Goal: Navigation & Orientation: Find specific page/section

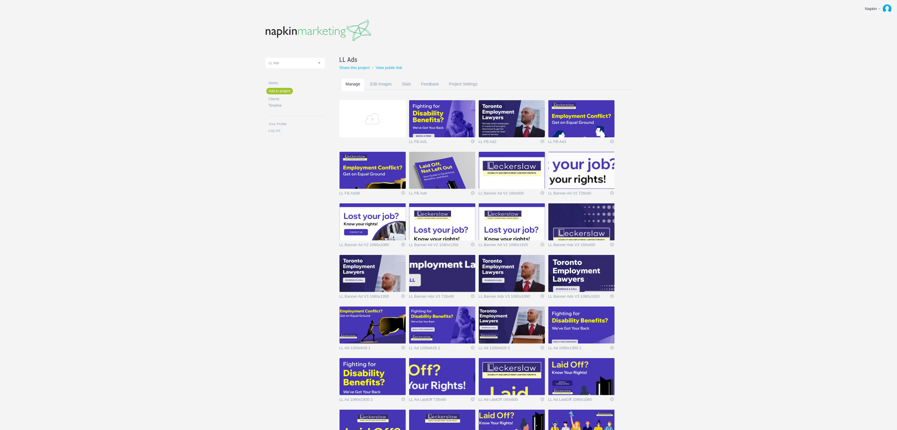
scroll to position [317, 0]
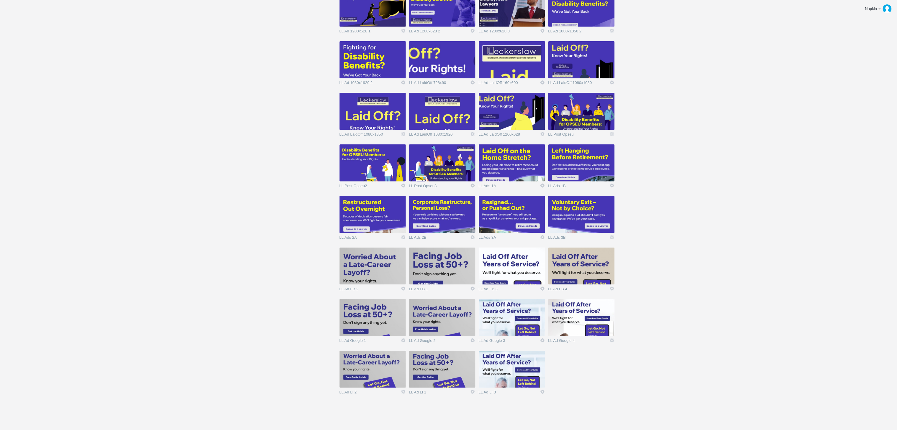
click at [570, 274] on img at bounding box center [581, 266] width 66 height 37
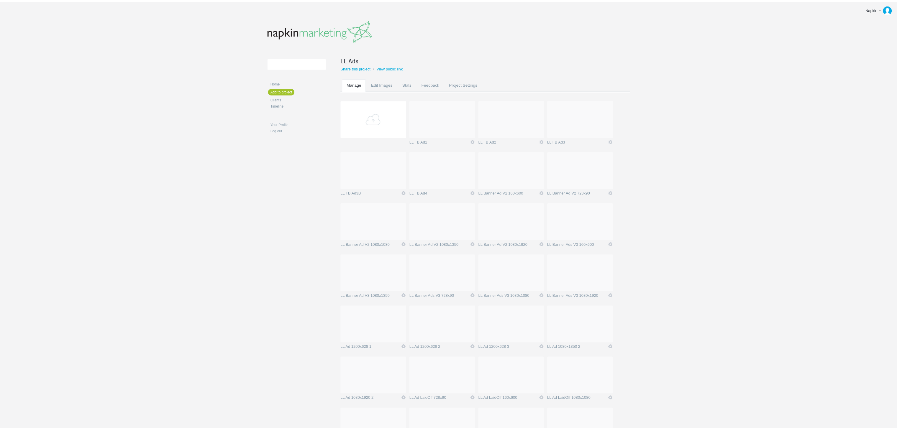
scroll to position [317, 0]
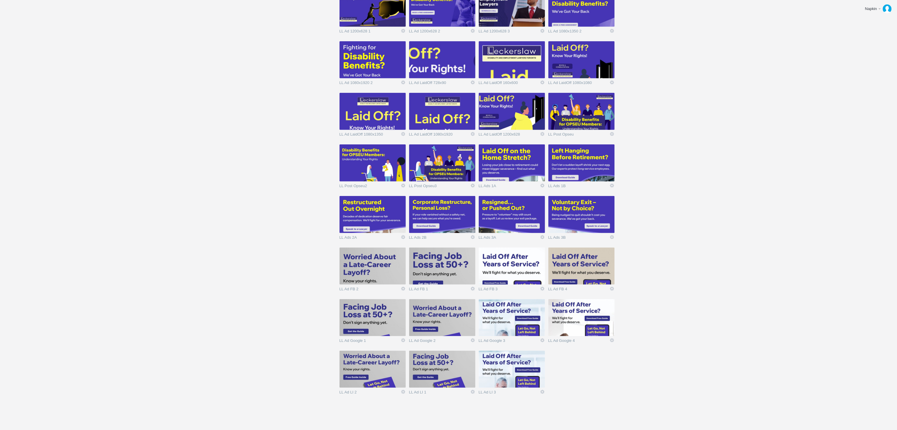
click at [572, 318] on img at bounding box center [581, 317] width 66 height 37
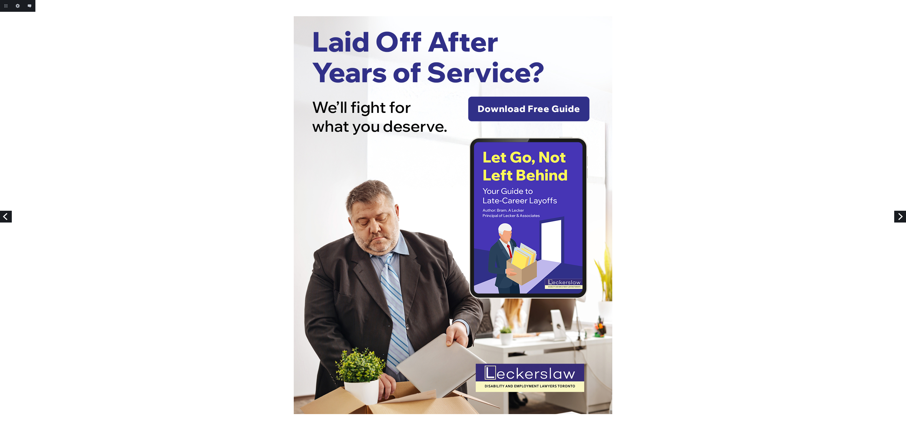
drag, startPoint x: 393, startPoint y: 198, endPoint x: 713, endPoint y: 142, distance: 324.9
click at [713, 142] on div at bounding box center [453, 215] width 906 height 398
click at [3, 218] on link "Previous" at bounding box center [6, 217] width 12 height 12
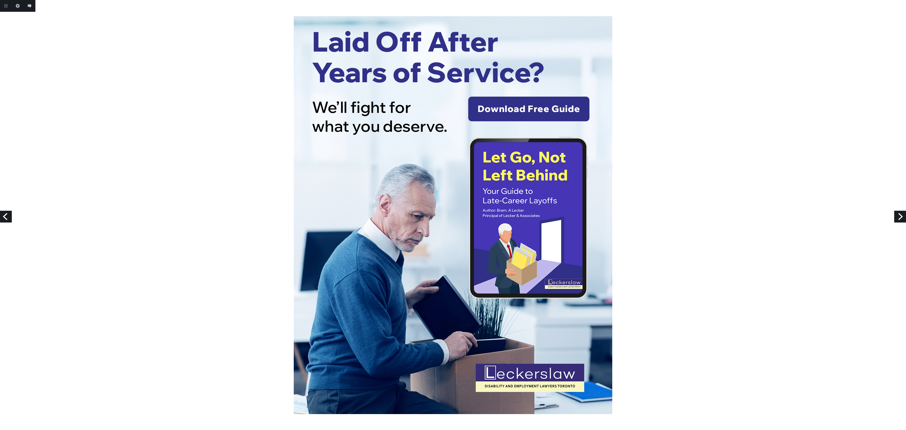
click at [8, 215] on link "Previous" at bounding box center [6, 217] width 12 height 12
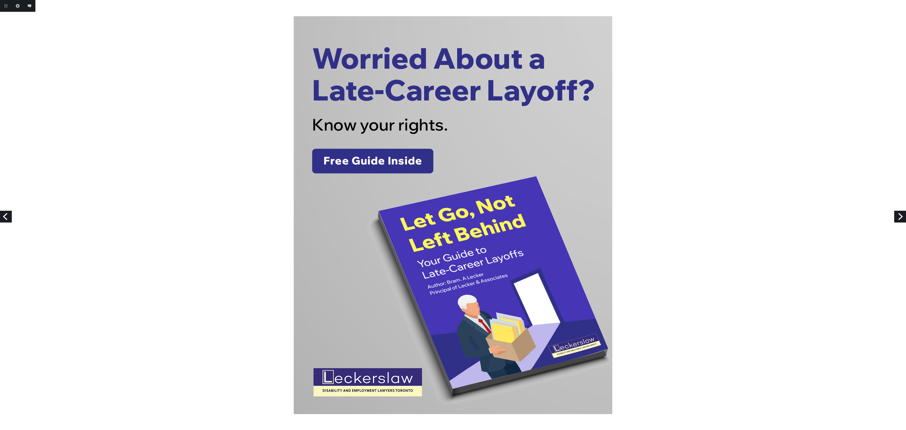
click at [0, 218] on link "Previous" at bounding box center [6, 217] width 12 height 12
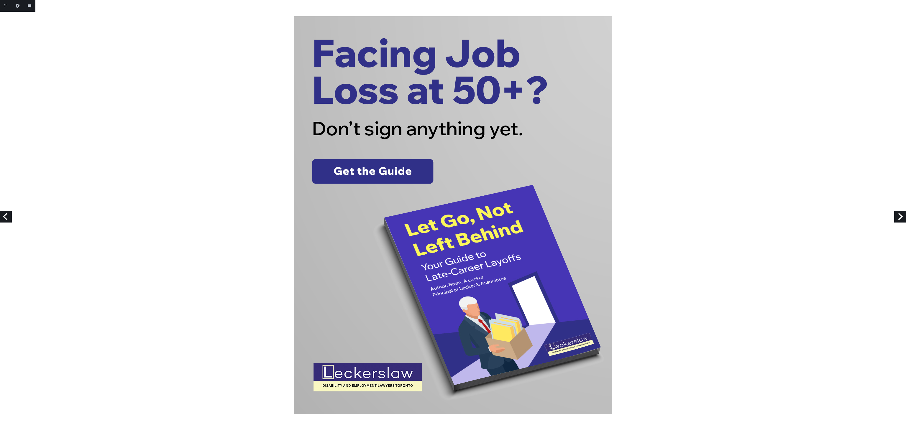
click at [895, 217] on link "Next" at bounding box center [900, 217] width 12 height 12
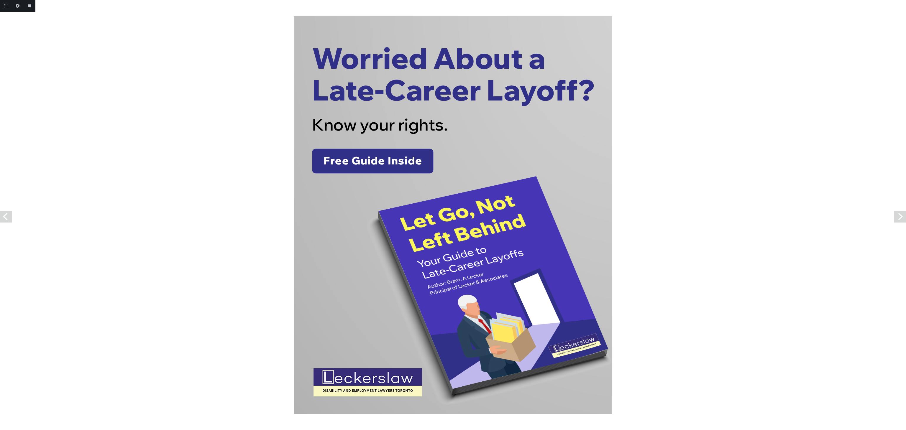
click at [895, 217] on link "Next" at bounding box center [900, 217] width 12 height 12
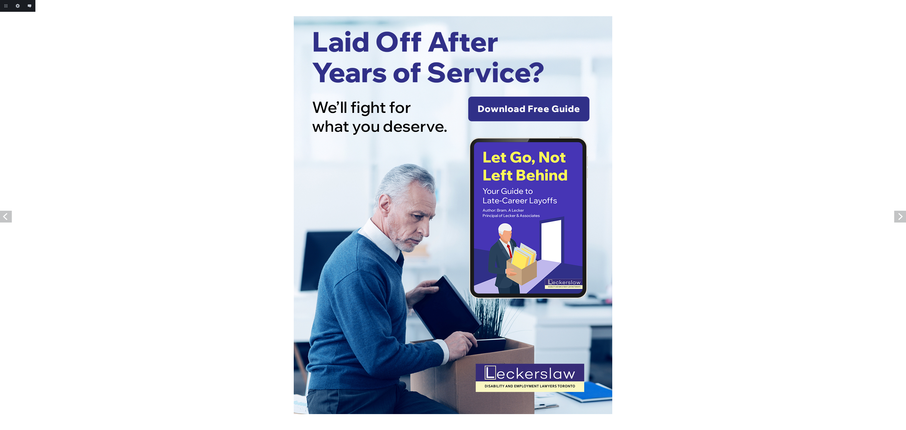
click at [895, 217] on link "Next" at bounding box center [900, 217] width 12 height 12
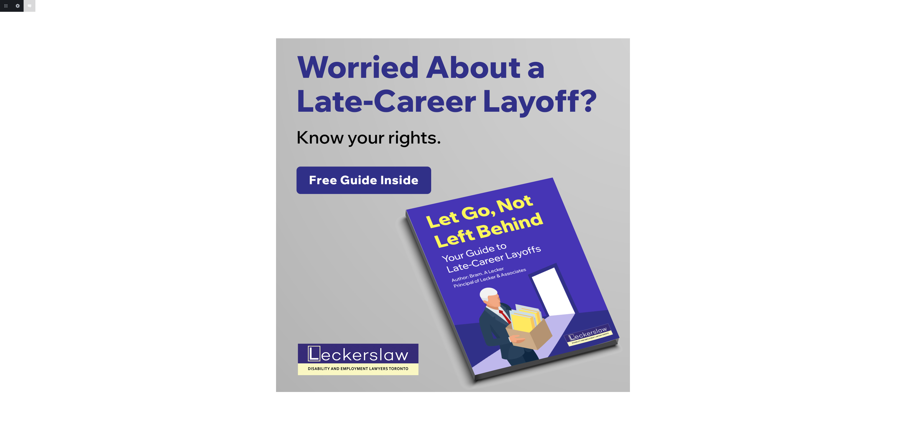
click at [895, 217] on body "Add annotation Cancel Return to project Edit this image Add annotation" at bounding box center [453, 215] width 906 height 430
click at [895, 217] on link "Next" at bounding box center [900, 217] width 12 height 12
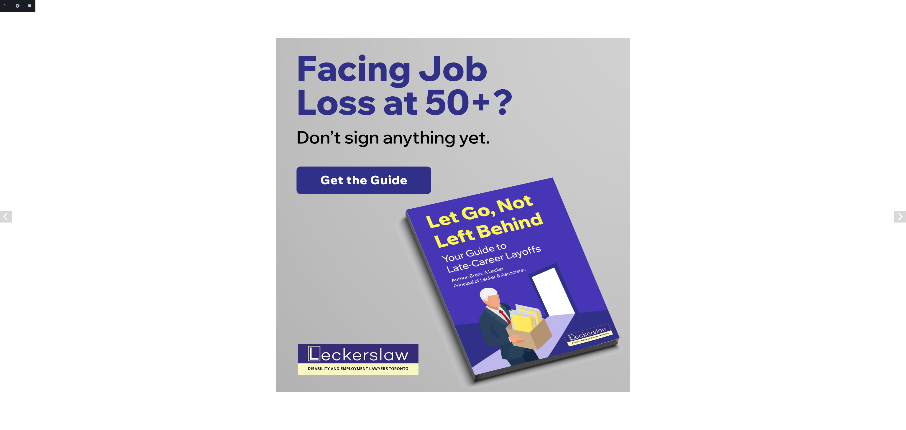
click at [895, 217] on link "Next" at bounding box center [900, 217] width 12 height 12
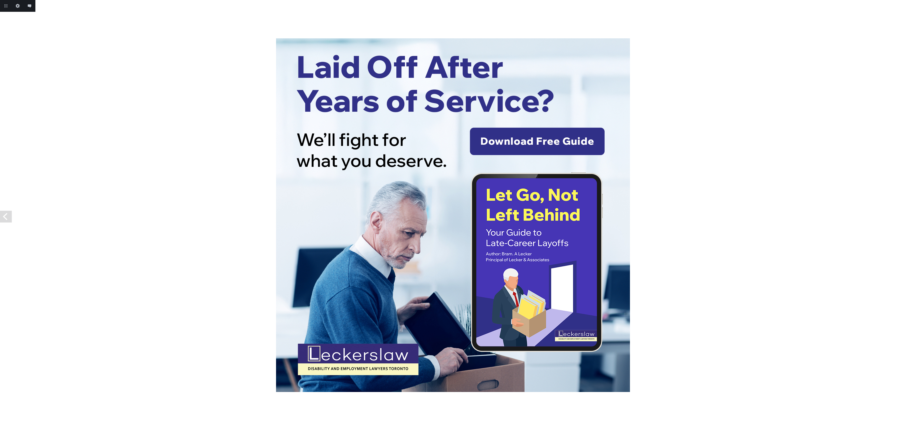
click at [895, 217] on div at bounding box center [453, 215] width 906 height 354
click at [2, 215] on link "Previous" at bounding box center [6, 217] width 12 height 12
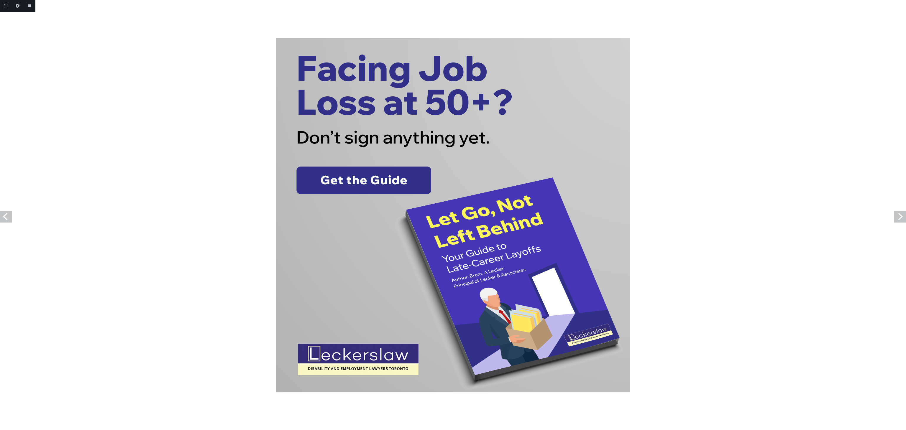
click at [2, 215] on link "Previous" at bounding box center [6, 217] width 12 height 12
